Goal: Find specific page/section: Find specific page/section

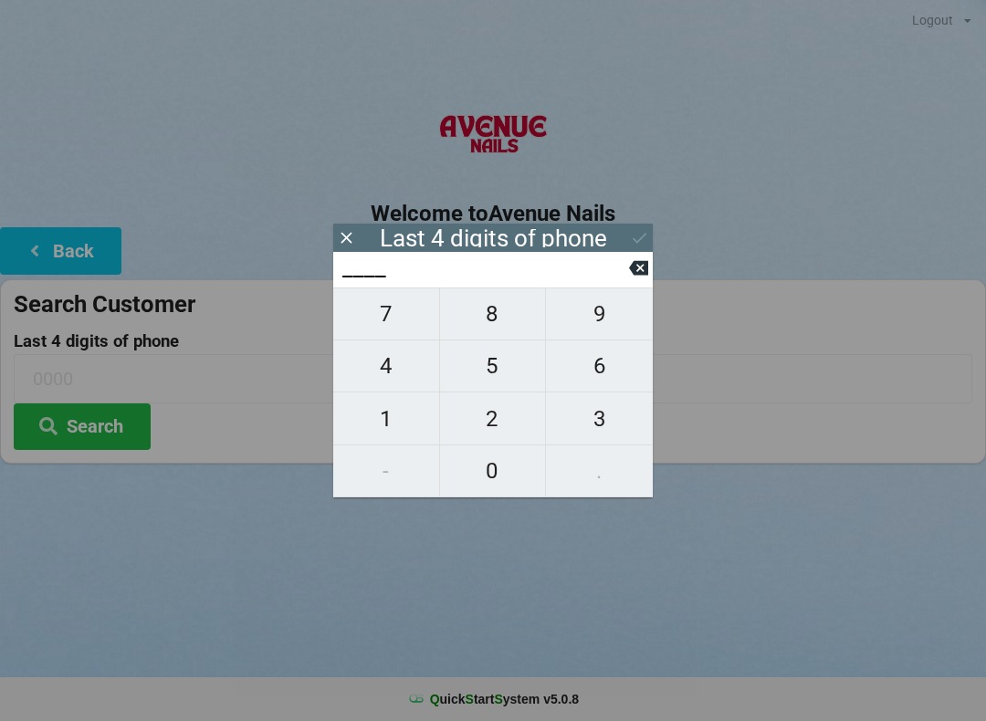
scroll to position [54, 0]
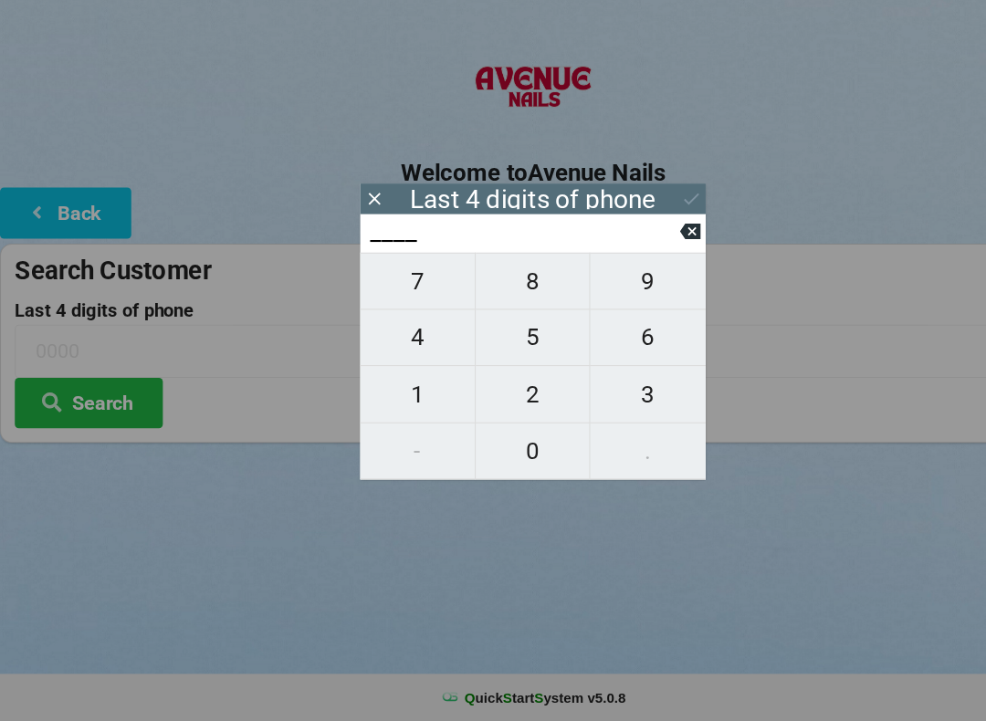
click at [496, 295] on span "8" at bounding box center [493, 314] width 106 height 38
type input "8___"
click at [604, 400] on span "3" at bounding box center [599, 419] width 107 height 38
type input "83__"
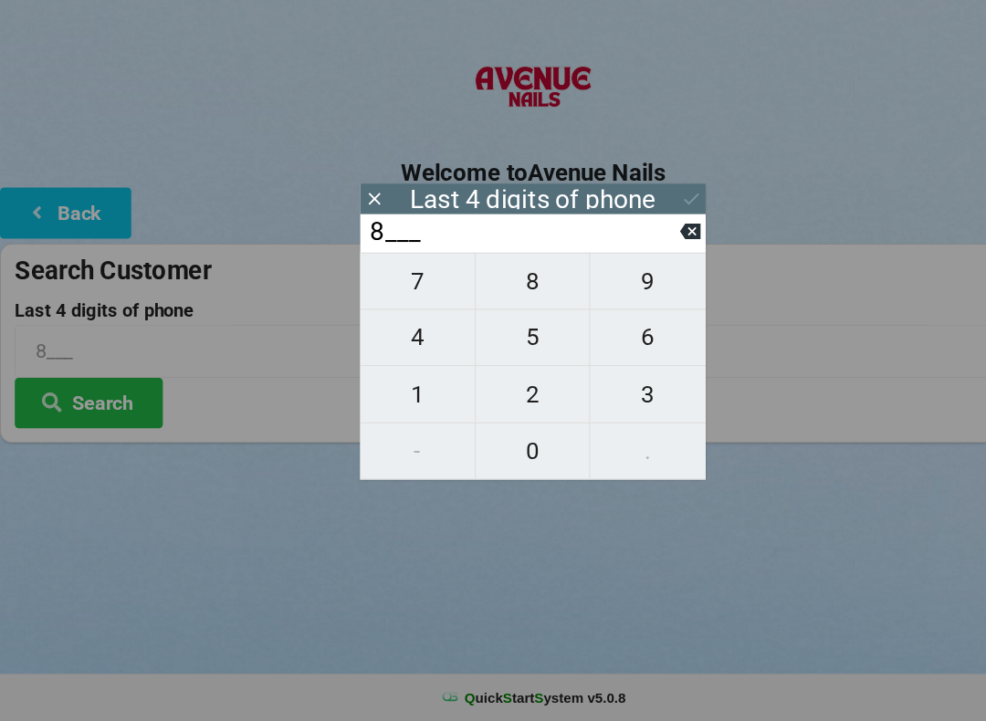
type input "83__"
click at [394, 295] on span "7" at bounding box center [386, 314] width 106 height 38
type input "837_"
click at [384, 347] on span "4" at bounding box center [386, 366] width 106 height 38
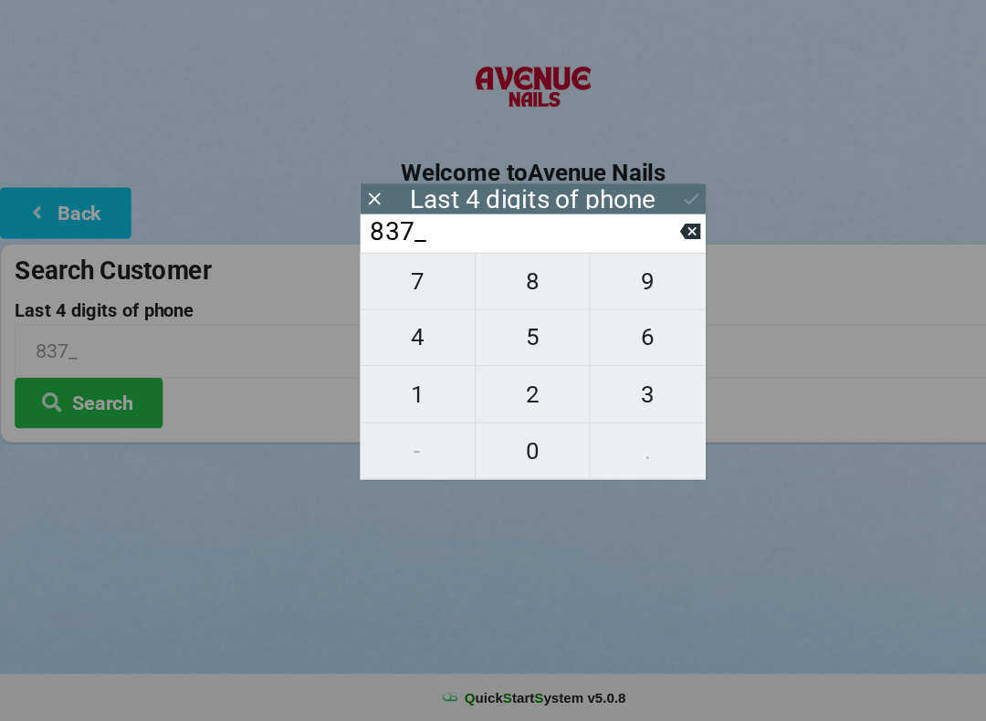
type input "8374"
click at [646, 228] on icon at bounding box center [639, 237] width 19 height 19
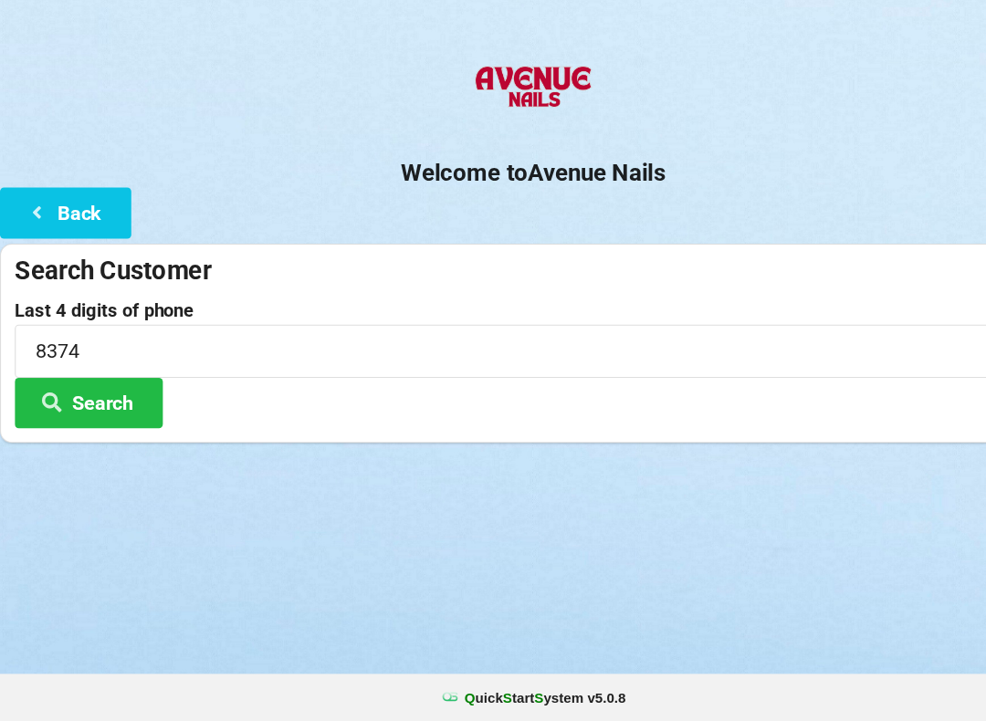
click at [94, 404] on button "Search" at bounding box center [82, 427] width 137 height 47
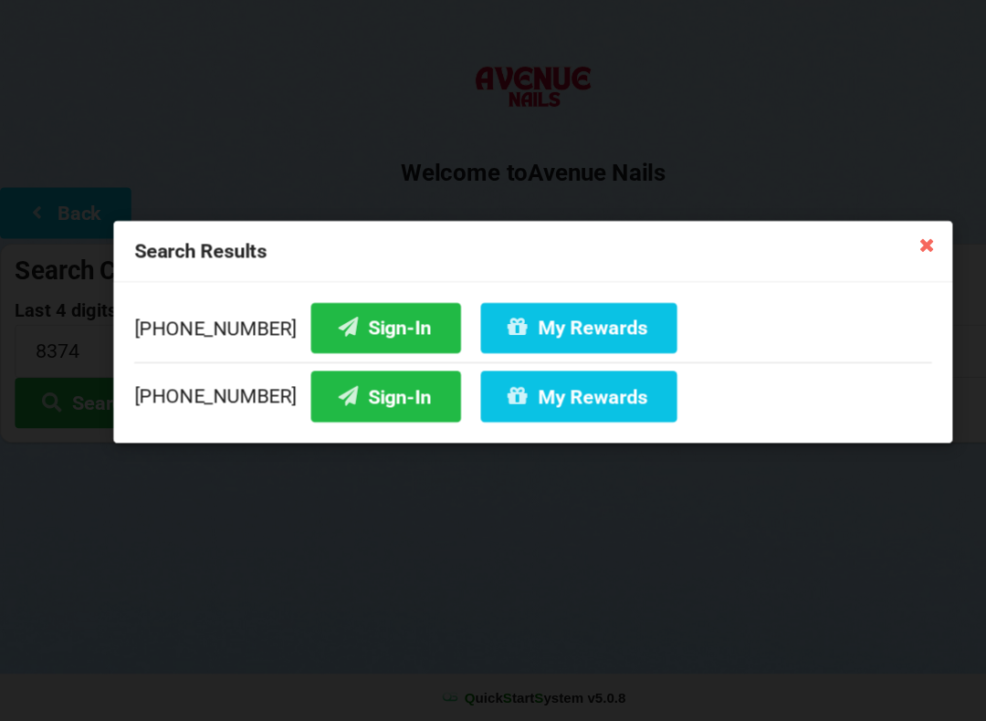
click at [349, 333] on button "Sign-In" at bounding box center [357, 356] width 139 height 47
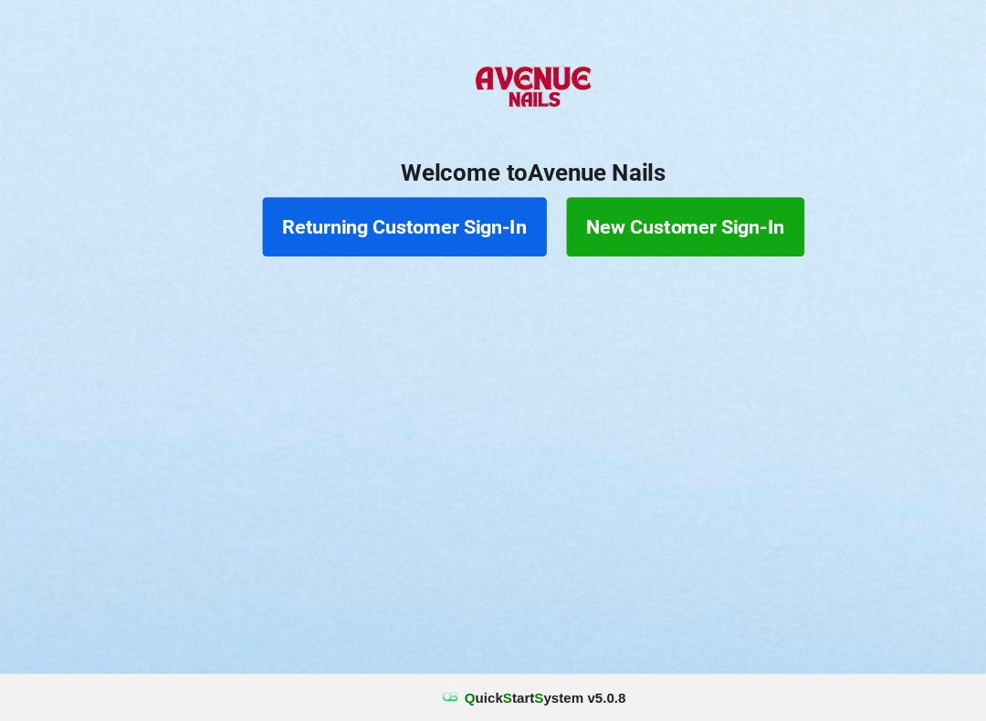
click at [263, 237] on button "Returning Customer Sign-In" at bounding box center [374, 264] width 263 height 55
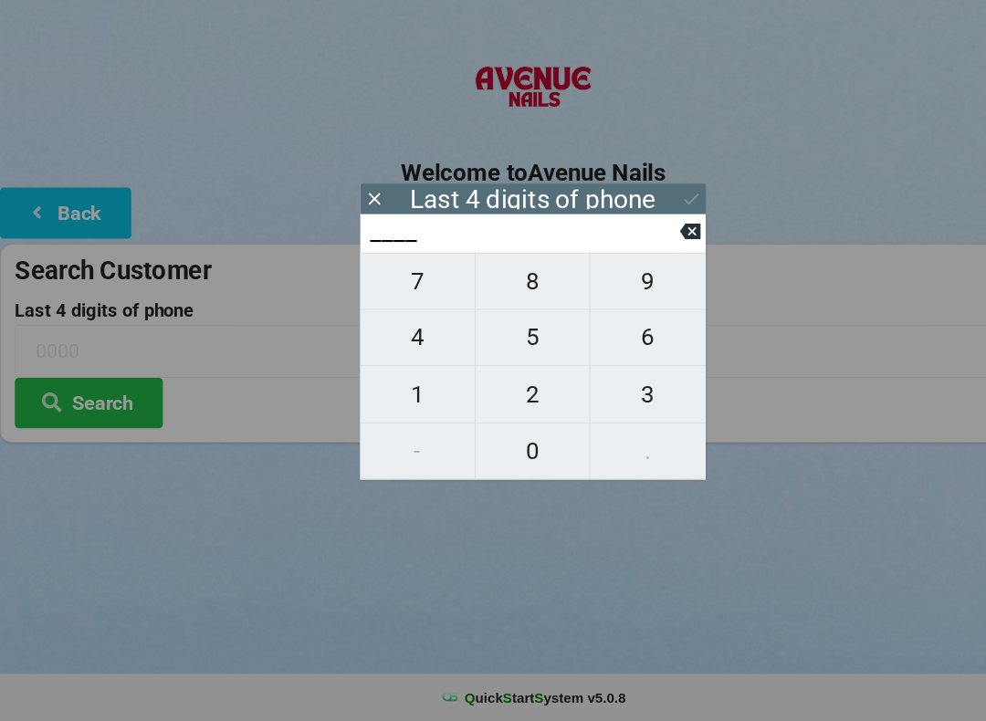
click at [502, 452] on span "0" at bounding box center [493, 471] width 106 height 38
type input "0___"
click at [492, 452] on span "0" at bounding box center [493, 471] width 106 height 38
type input "00__"
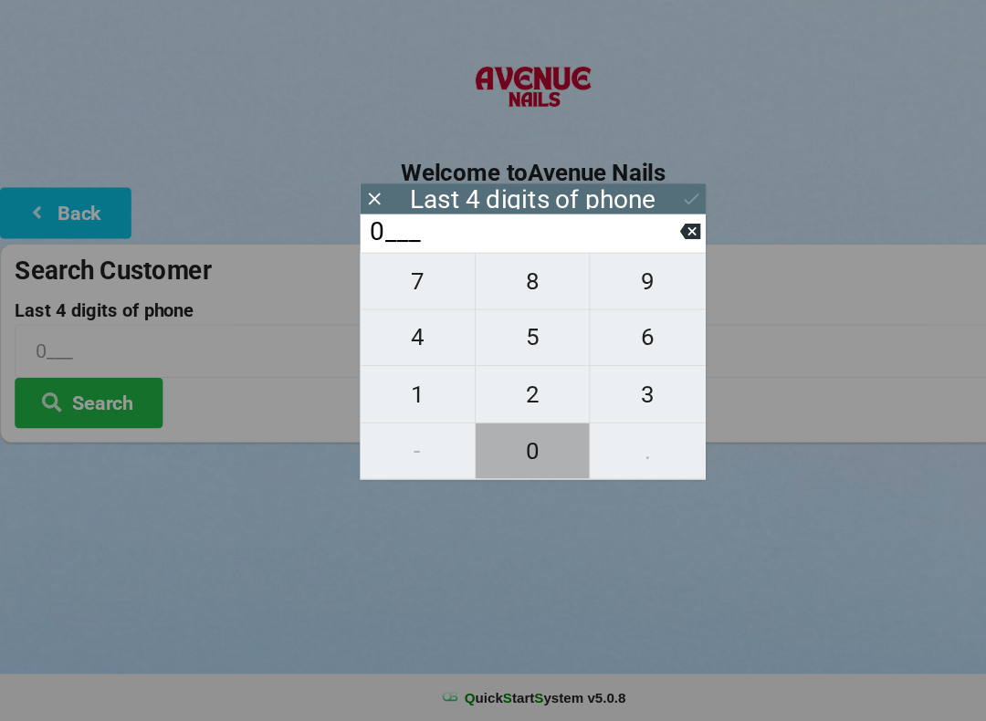
type input "00__"
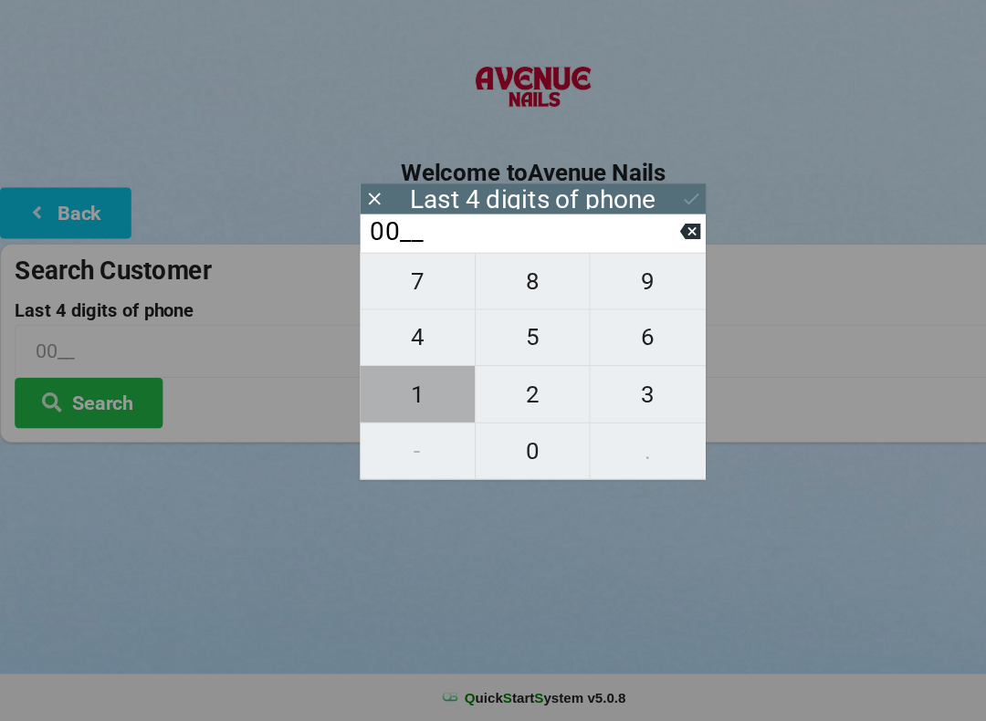
click at [384, 400] on span "1" at bounding box center [386, 419] width 106 height 38
type input "001_"
click at [388, 400] on span "1" at bounding box center [386, 419] width 106 height 38
type input "0011"
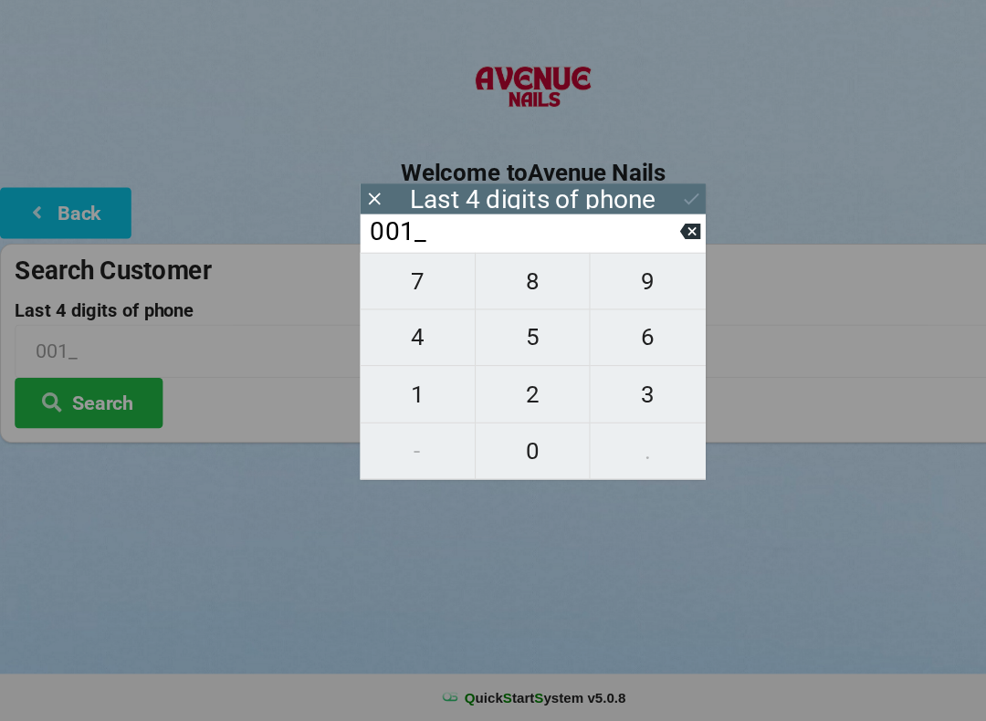
type input "0011"
click at [484, 421] on div "7 8 9 4 5 6 1 2 3 - 0 ." at bounding box center [493, 393] width 320 height 210
click at [642, 261] on icon at bounding box center [638, 268] width 19 height 15
click at [646, 261] on icon at bounding box center [638, 268] width 19 height 15
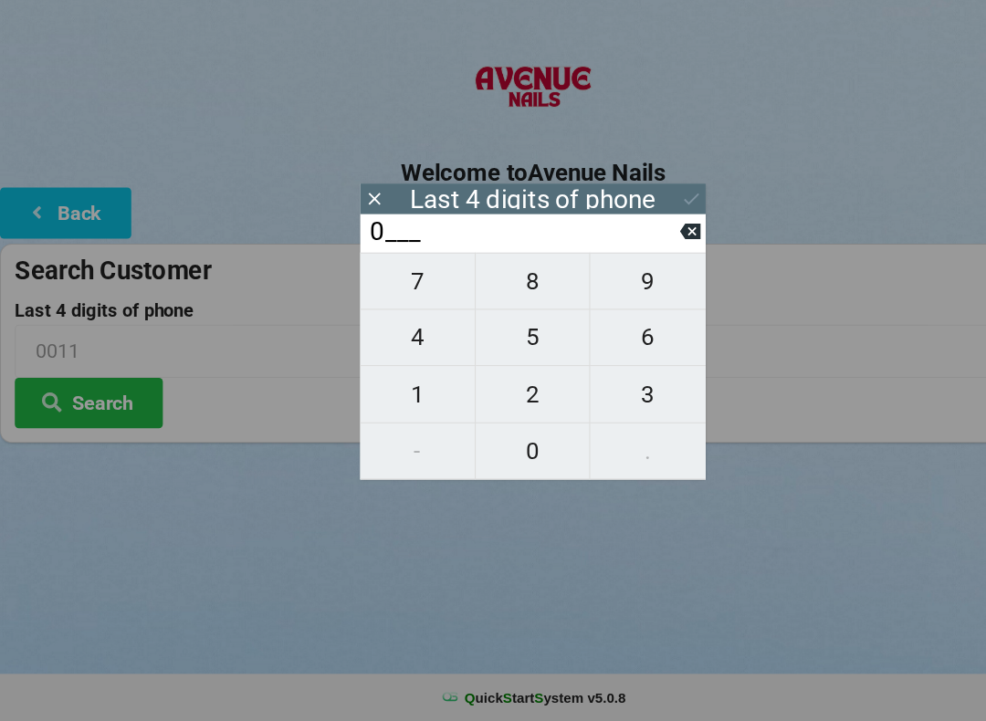
click at [376, 400] on span "1" at bounding box center [386, 419] width 106 height 38
type input "01__"
click at [391, 400] on span "1" at bounding box center [386, 419] width 106 height 38
type input "011_"
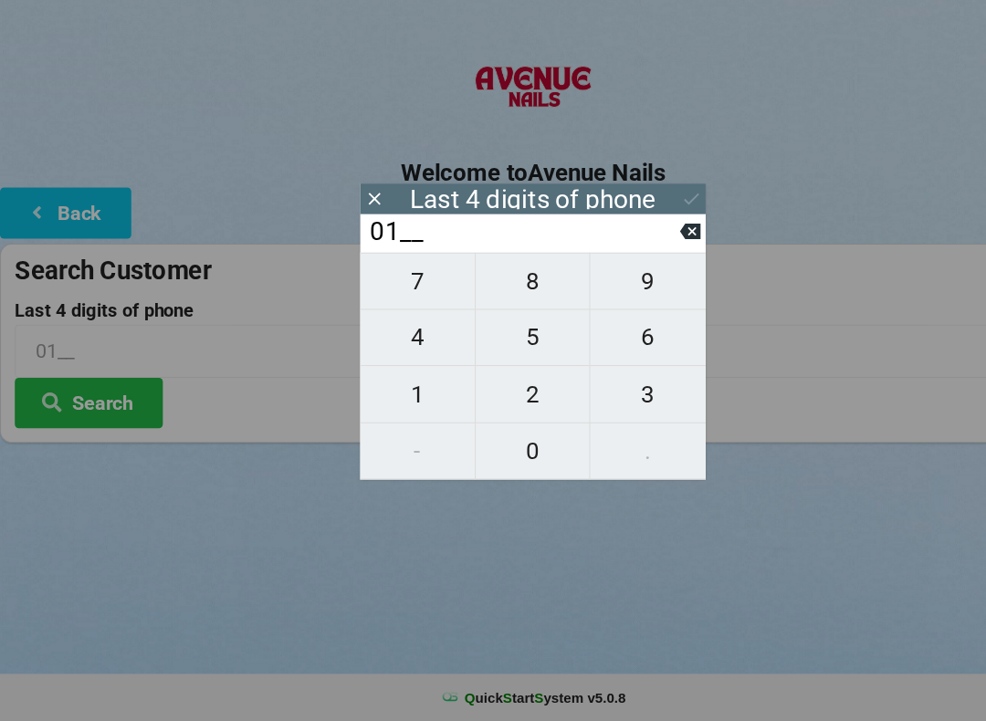
type input "011_"
click at [498, 452] on span "0" at bounding box center [493, 471] width 106 height 38
type input "0110"
click at [80, 404] on button "Search" at bounding box center [82, 427] width 137 height 47
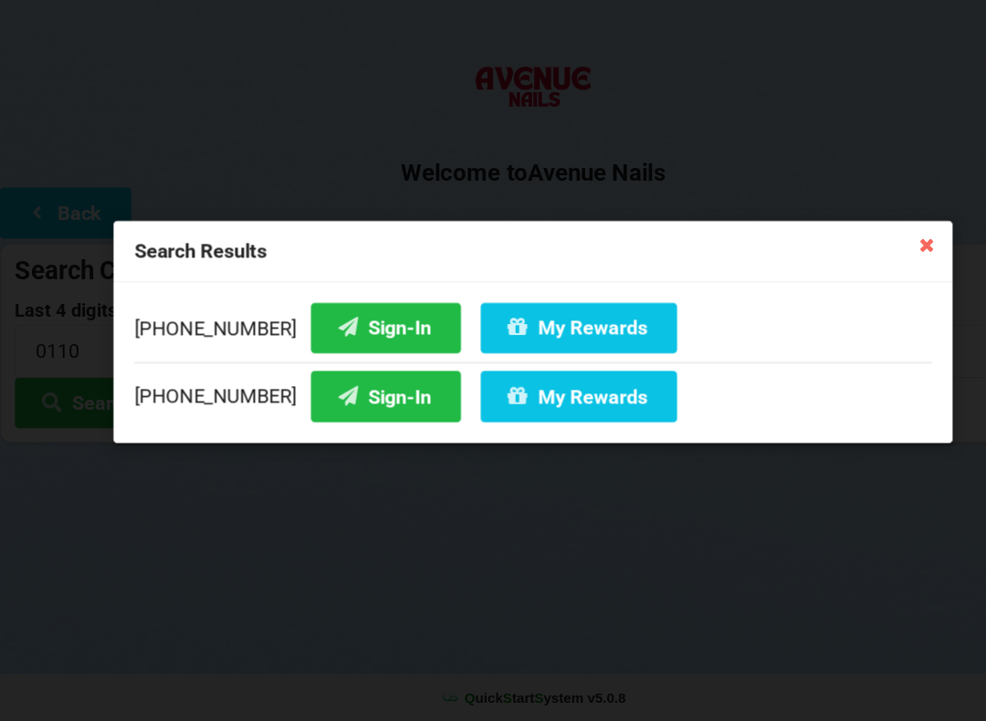
click at [310, 333] on button "Sign-In" at bounding box center [357, 356] width 139 height 47
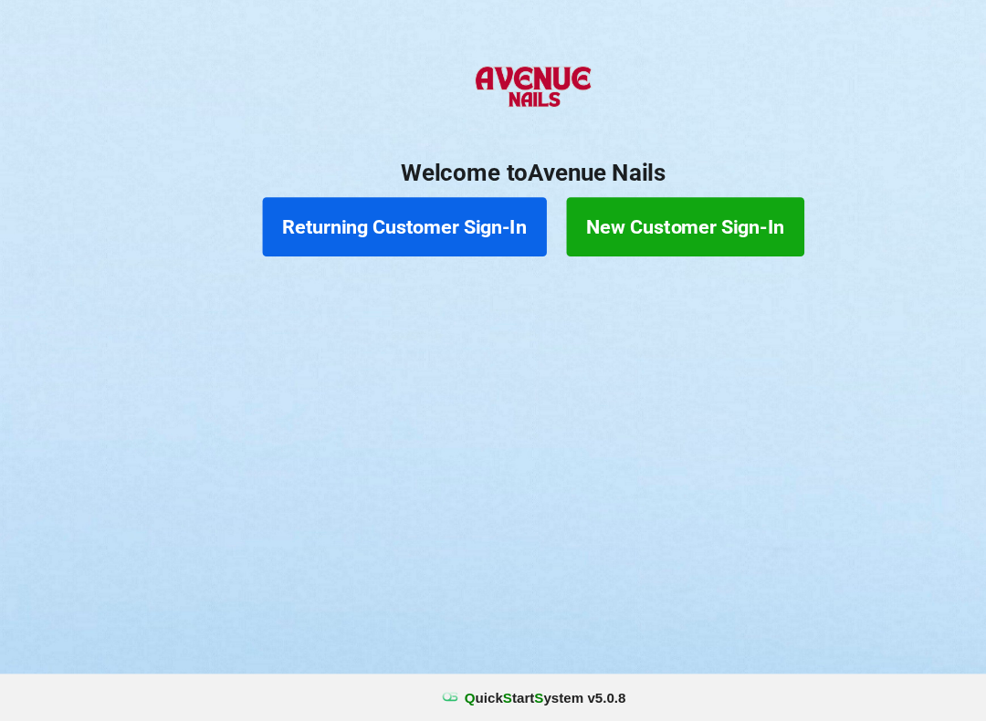
click at [291, 237] on button "Returning Customer Sign-In" at bounding box center [374, 264] width 263 height 55
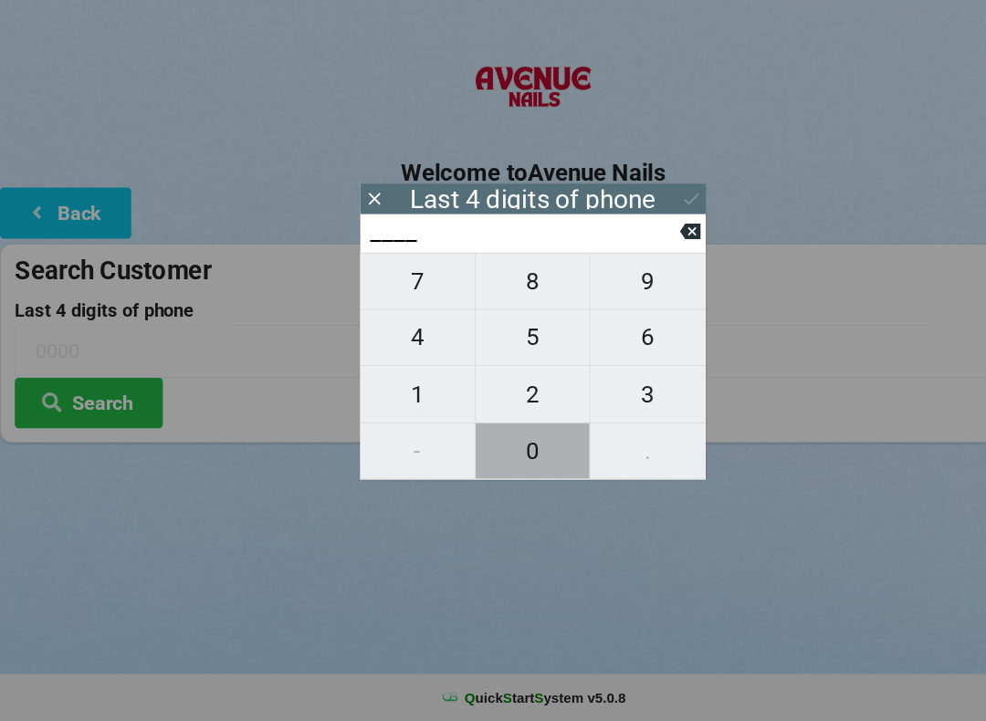
click at [499, 452] on span "0" at bounding box center [493, 471] width 106 height 38
type input "0___"
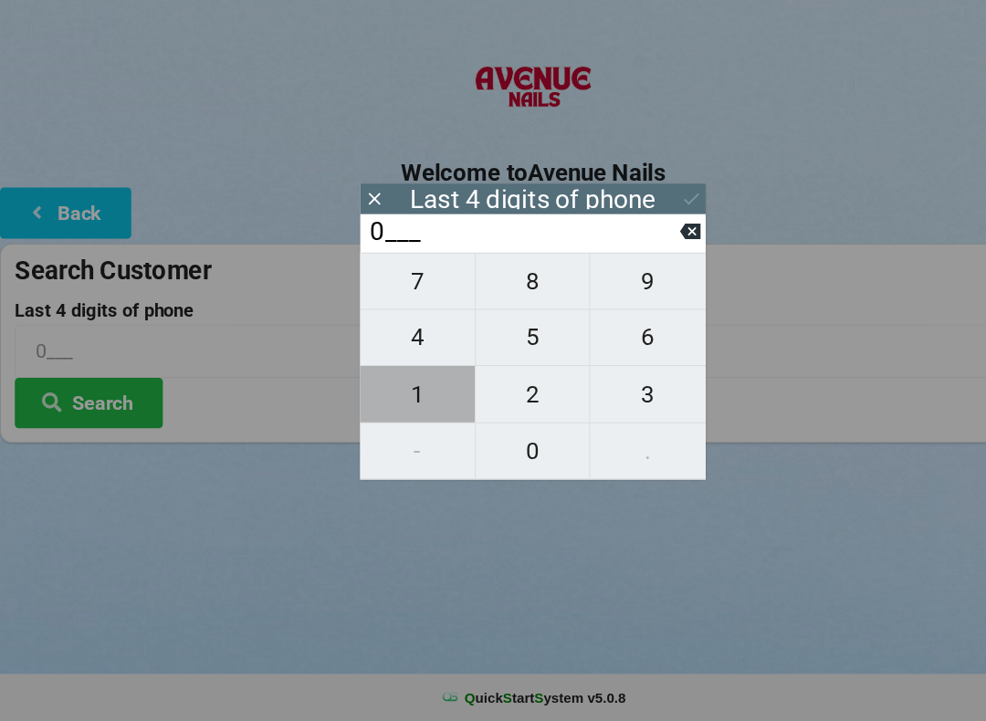
click at [373, 400] on span "1" at bounding box center [386, 419] width 106 height 38
type input "01__"
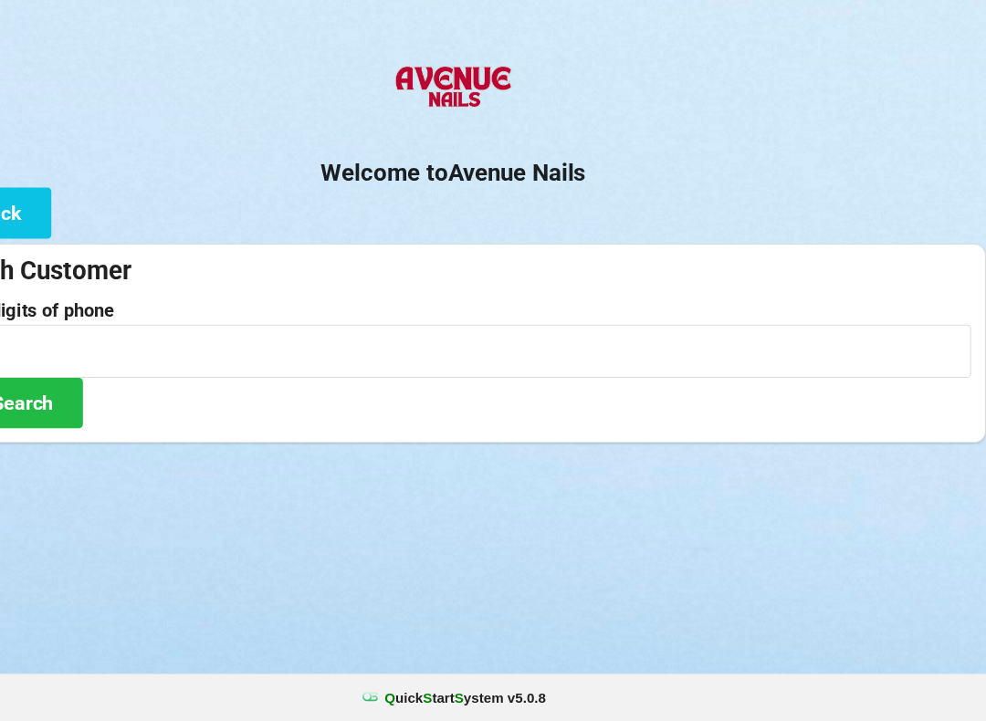
click at [6, 227] on button "Back" at bounding box center [60, 250] width 121 height 47
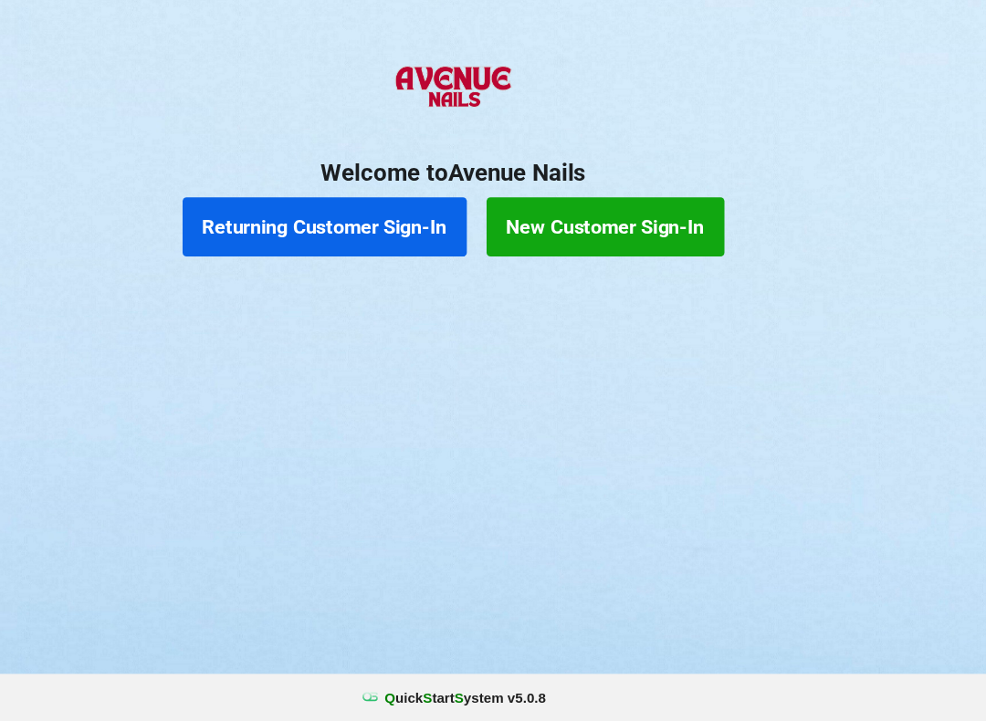
click at [283, 237] on button "Returning Customer Sign-In" at bounding box center [374, 264] width 263 height 55
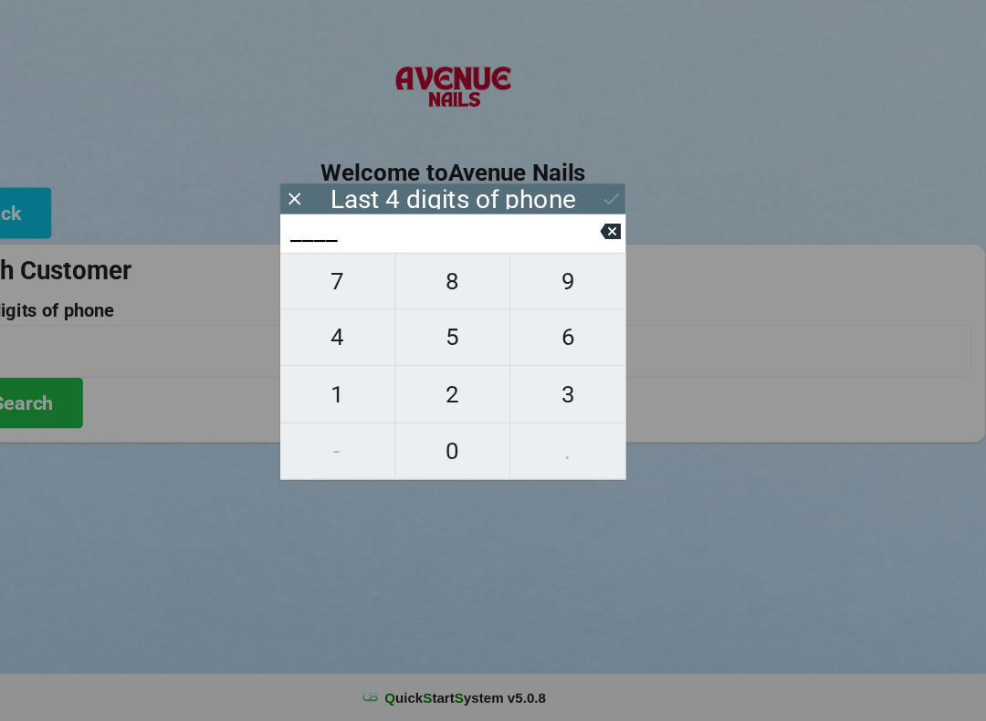
click at [440, 452] on span "0" at bounding box center [493, 471] width 106 height 38
type input "0___"
click at [333, 400] on span "1" at bounding box center [386, 419] width 106 height 38
type input "01__"
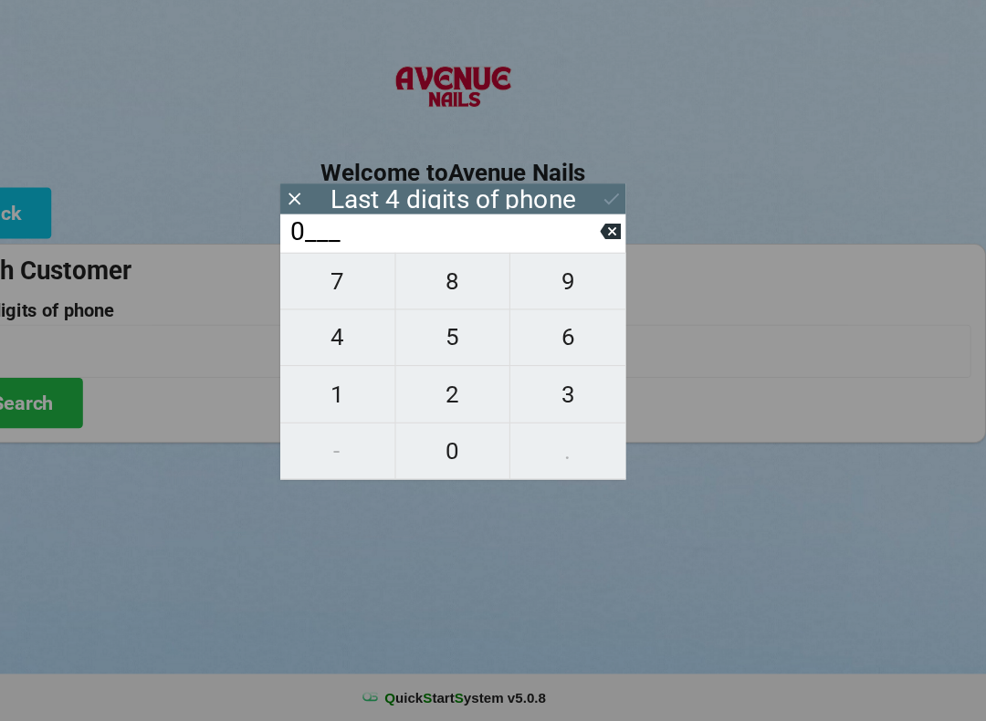
type input "01__"
click at [333, 400] on span "1" at bounding box center [386, 419] width 106 height 38
type input "011_"
click at [440, 452] on span "0" at bounding box center [493, 471] width 106 height 38
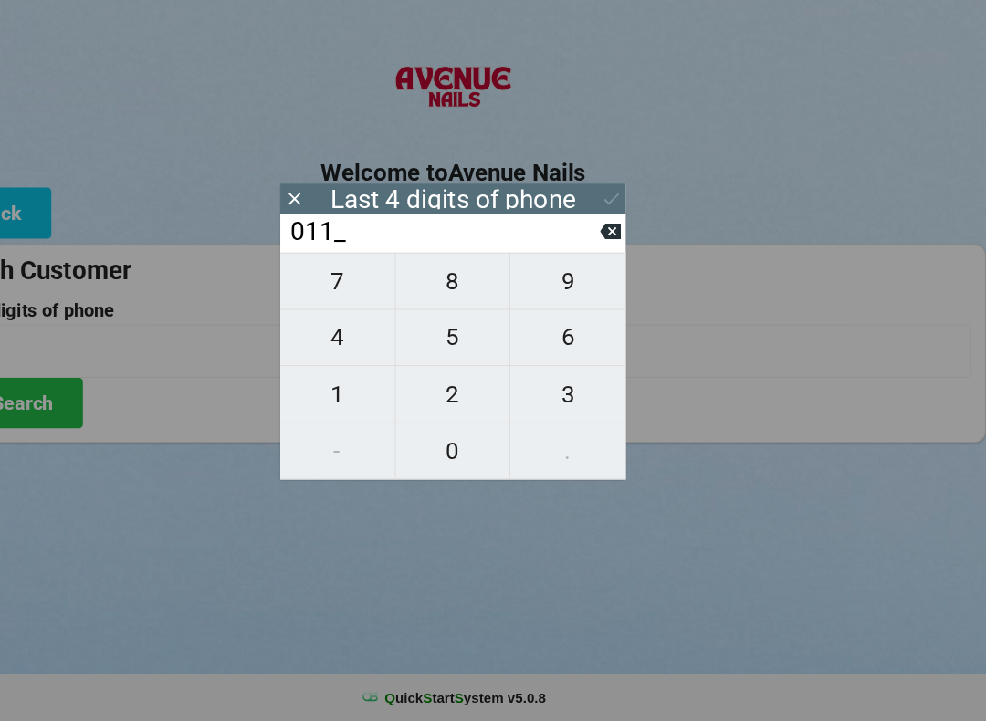
type input "0110"
click at [36, 404] on button "Search" at bounding box center [82, 427] width 137 height 47
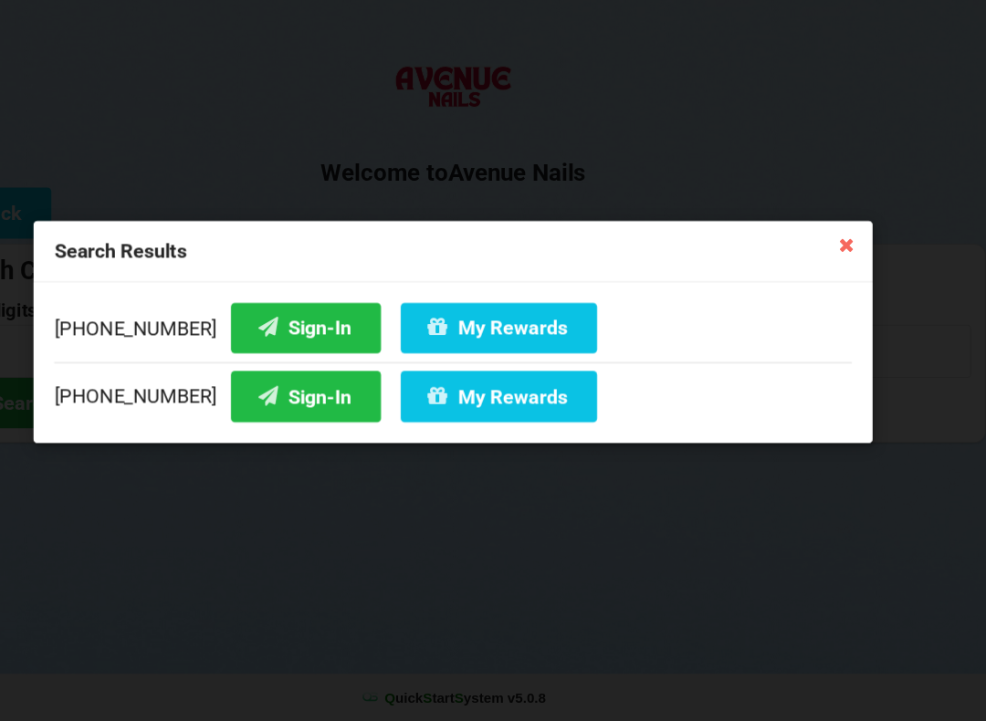
click at [311, 348] on icon at bounding box center [322, 356] width 22 height 16
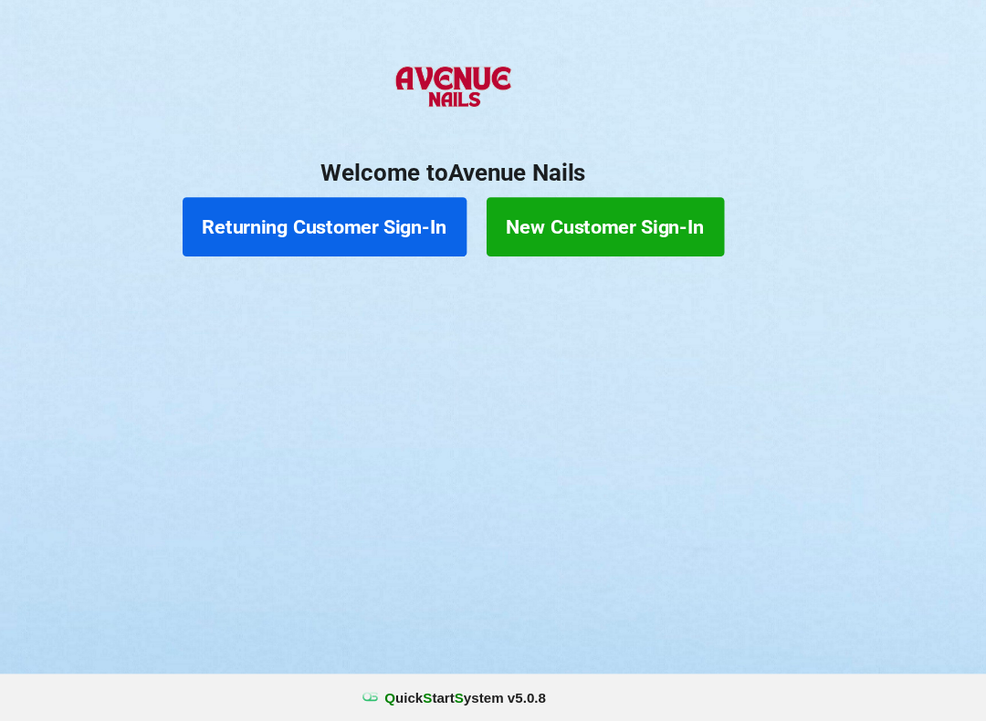
click at [315, 237] on button "Returning Customer Sign-In" at bounding box center [374, 264] width 263 height 55
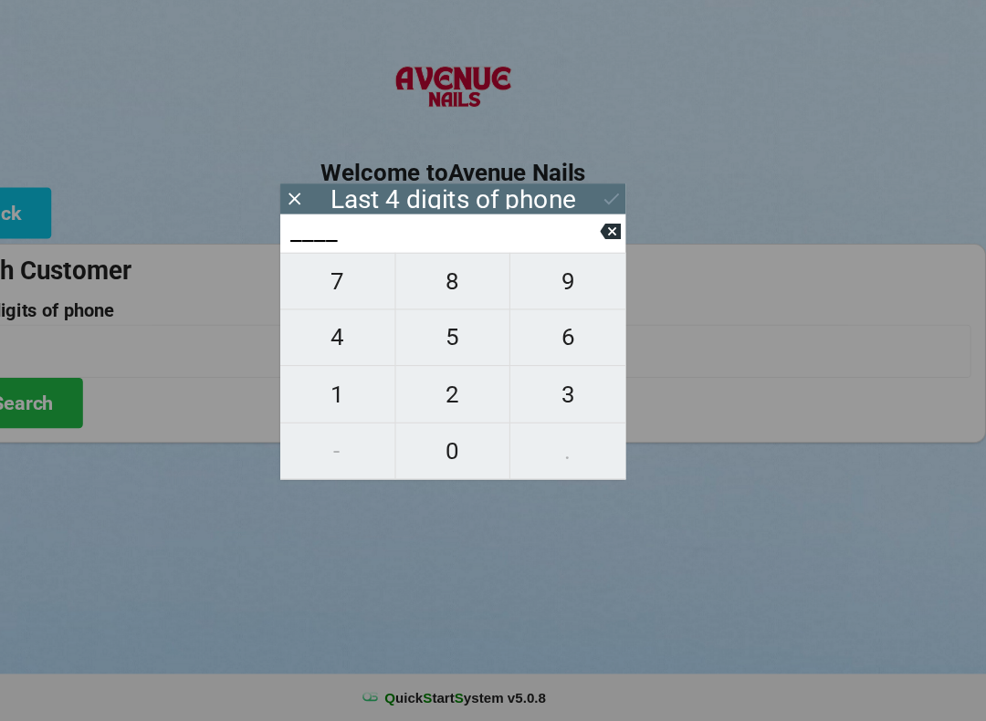
click at [440, 347] on span "5" at bounding box center [493, 366] width 106 height 38
type input "5___"
click at [440, 400] on span "2" at bounding box center [493, 419] width 106 height 38
type input "52__"
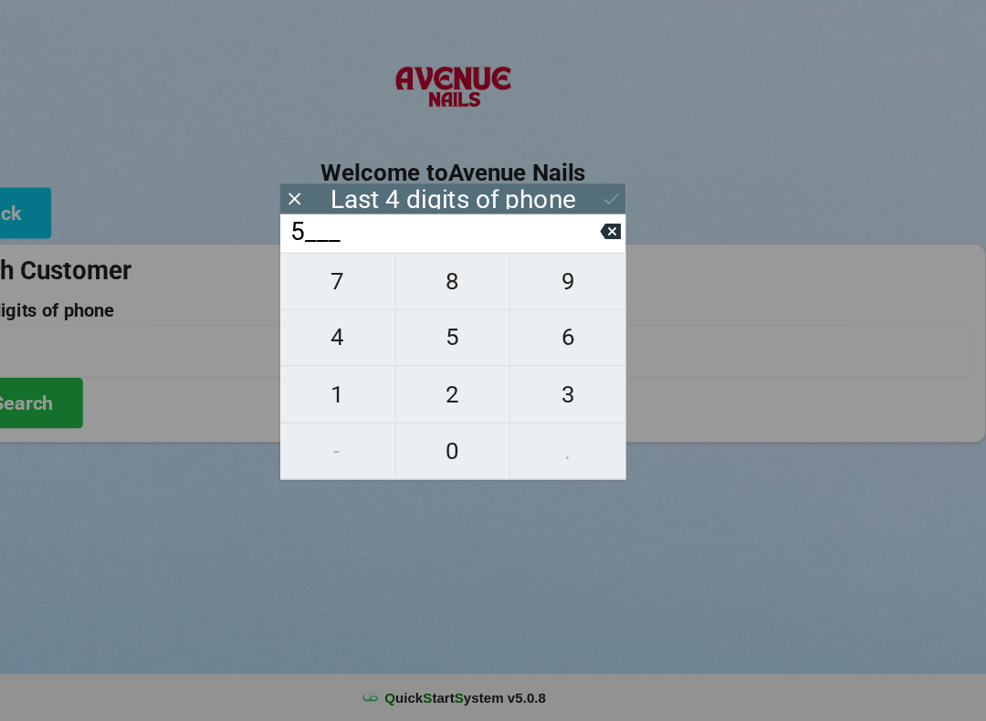
type input "52__"
click at [333, 295] on span "7" at bounding box center [386, 314] width 106 height 38
type input "527_"
click at [546, 400] on span "3" at bounding box center [599, 419] width 107 height 38
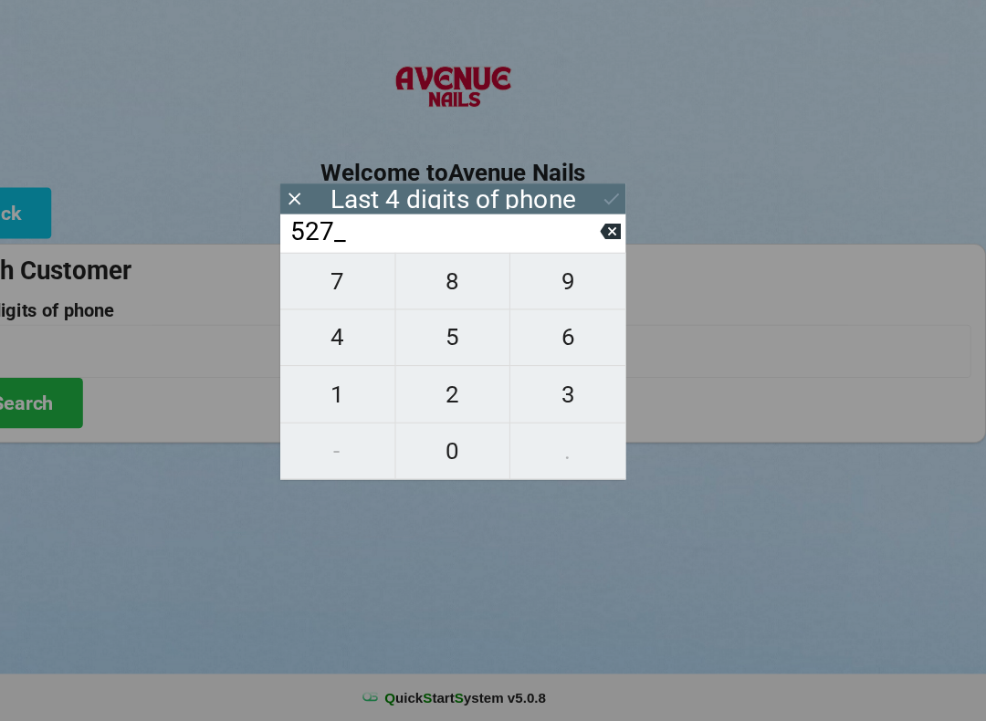
type input "5273"
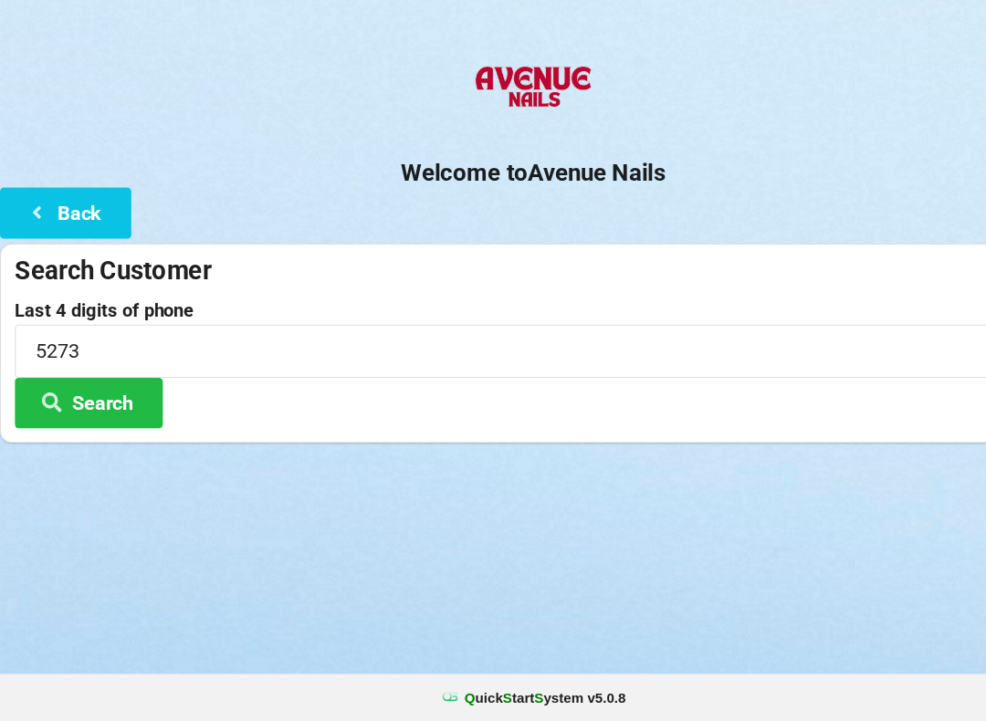
click at [113, 404] on button "Search" at bounding box center [82, 427] width 137 height 47
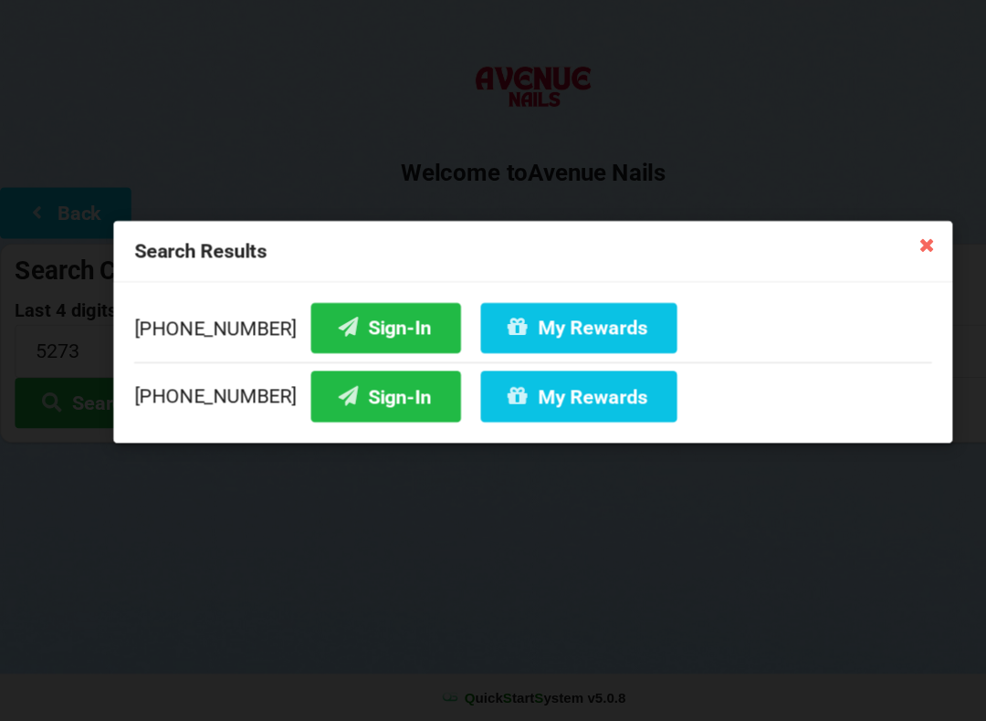
click at [324, 397] on button "Sign-In" at bounding box center [357, 420] width 139 height 47
